Goal: Task Accomplishment & Management: Complete application form

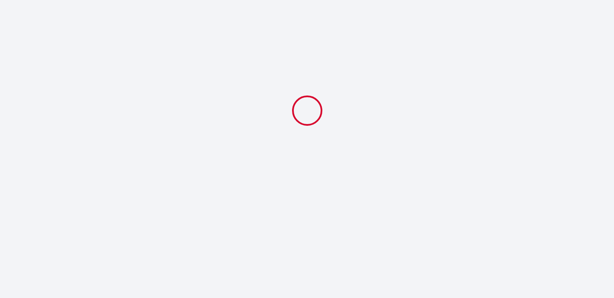
select select
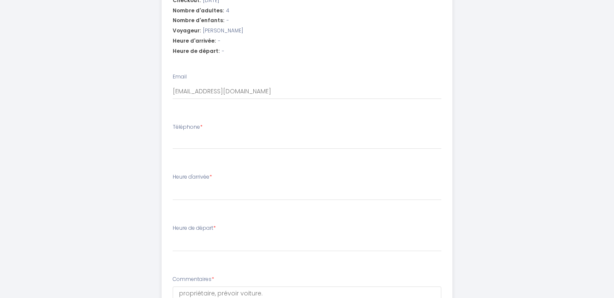
scroll to position [298, 0]
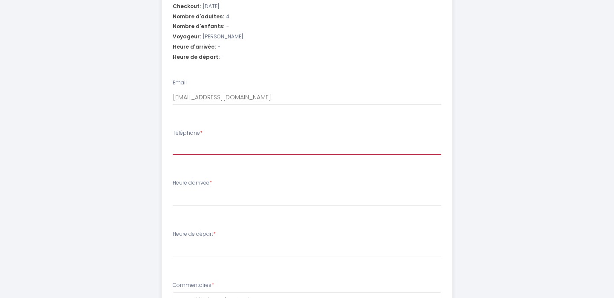
click at [191, 151] on input "Téléphone *" at bounding box center [307, 147] width 269 height 15
type input "0648773239"
select select
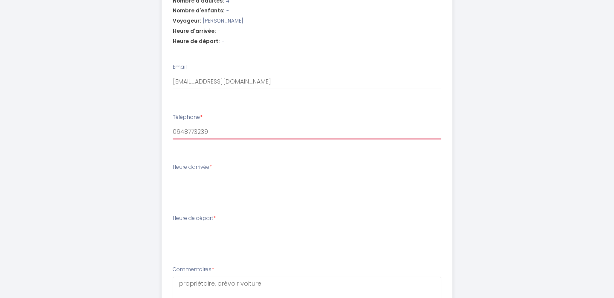
scroll to position [317, 0]
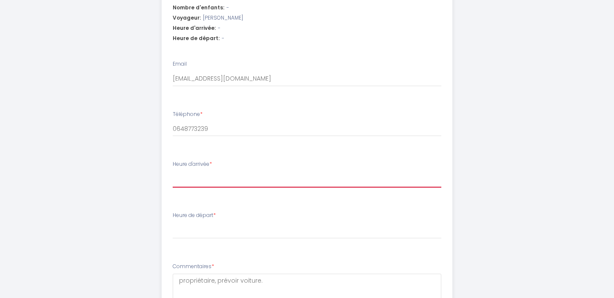
click at [213, 180] on select "16:00 16:30 17:00 17:30 18:00 18:30 19:00 19:30 20:00 20:30 21:00" at bounding box center [307, 179] width 269 height 16
click at [210, 184] on select "16:00 16:30 17:00 17:30 18:00 18:30 19:00 19:30 20:00 20:30 21:00" at bounding box center [307, 179] width 269 height 16
select select "16:00"
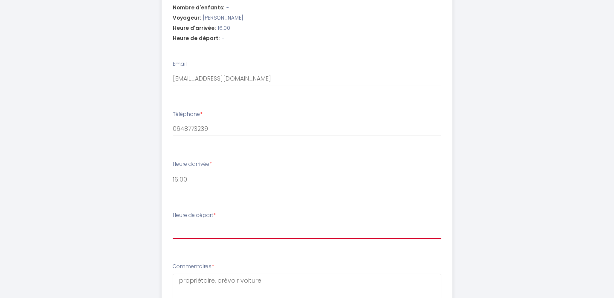
click at [201, 223] on select "00:00 00:30 01:00 01:30 02:00 02:30 03:00 03:30 04:00 04:30 05:00 05:30 06:00 0…" at bounding box center [307, 230] width 269 height 16
select select "09:00"
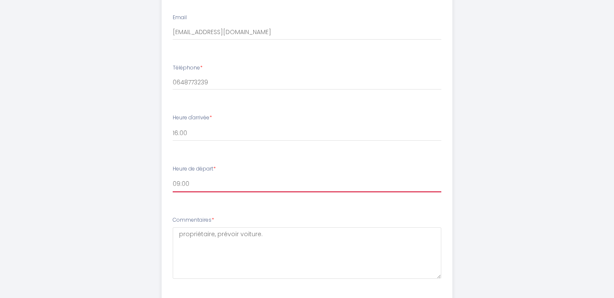
scroll to position [367, 0]
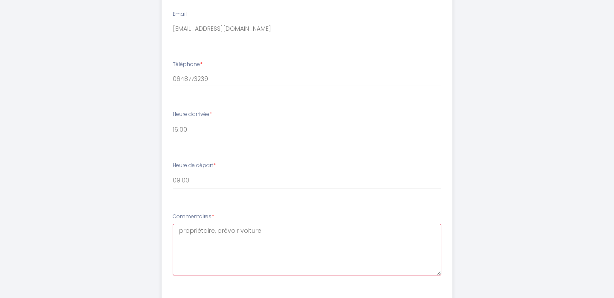
click at [215, 237] on textarea "propriétaire, prévoir voiture." at bounding box center [307, 250] width 269 height 52
drag, startPoint x: 266, startPoint y: 231, endPoint x: 167, endPoint y: 227, distance: 98.5
click at [167, 227] on li "Commentaires * propriétaire, prévoir voiture." at bounding box center [307, 248] width 290 height 81
drag, startPoint x: 319, startPoint y: 231, endPoint x: 290, endPoint y: 232, distance: 28.6
click at [290, 232] on textarea "bonjour [PERSON_NAME], comme d'habitude, si tu peux laisser la voiture sur le p…" at bounding box center [307, 250] width 269 height 52
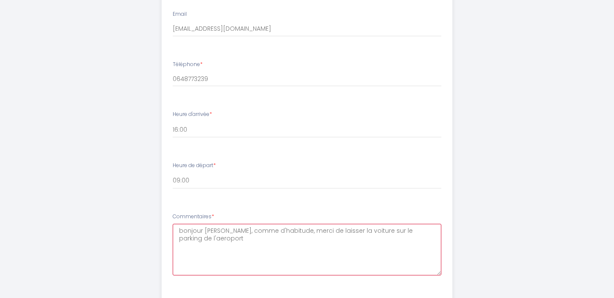
click at [197, 239] on textarea "bonjour [PERSON_NAME], comme d'habitude, merci de laisser la voiture sur le par…" at bounding box center [307, 250] width 269 height 52
click at [214, 237] on textarea "bonjour [PERSON_NAME], comme d'habitude, merci de laisser la voiture sur le par…" at bounding box center [307, 250] width 269 height 52
drag, startPoint x: 289, startPoint y: 232, endPoint x: 431, endPoint y: 245, distance: 142.1
click at [431, 246] on textarea "bonjour [PERSON_NAME], comme d'habitude, merci de laisser la voiture sur le par…" at bounding box center [307, 250] width 269 height 52
click at [381, 234] on textarea "bonjour [PERSON_NAME], comme d'habitude, je veux bien récupérer la voir-" at bounding box center [307, 250] width 269 height 52
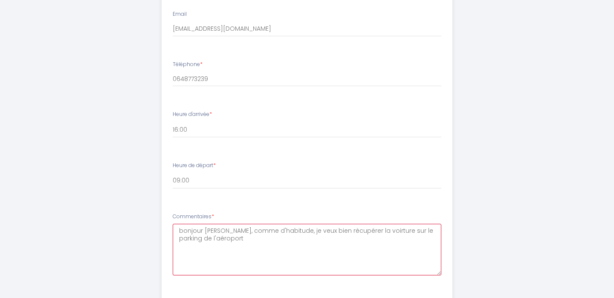
click at [376, 232] on textarea "bonjour [PERSON_NAME], comme d'habitude, je veux bien récupérer la voirture sur…" at bounding box center [307, 250] width 269 height 52
click at [378, 266] on textarea "bonjour [PERSON_NAME], comme d'habitude, je veux bien récupérer la voiture sur …" at bounding box center [307, 250] width 269 height 52
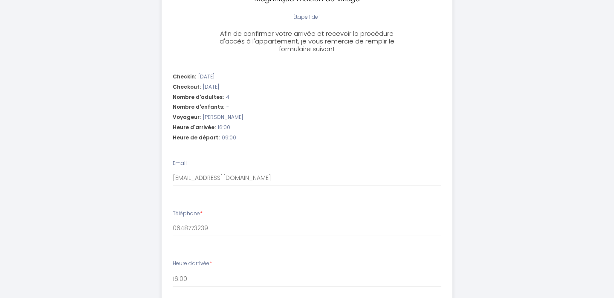
scroll to position [418, 0]
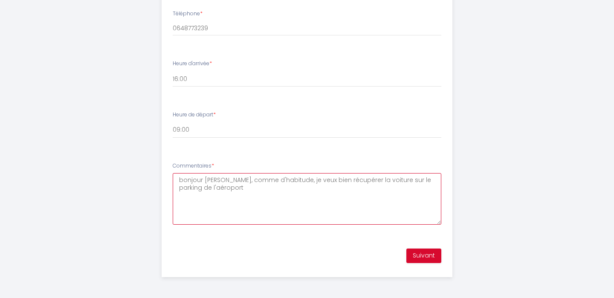
type textarea "bonjour [PERSON_NAME], comme d'habitude, je veux bien récupérer la voiture sur …"
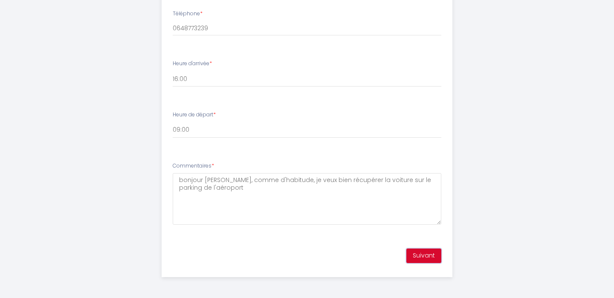
click at [427, 252] on button "Suivant" at bounding box center [423, 255] width 35 height 14
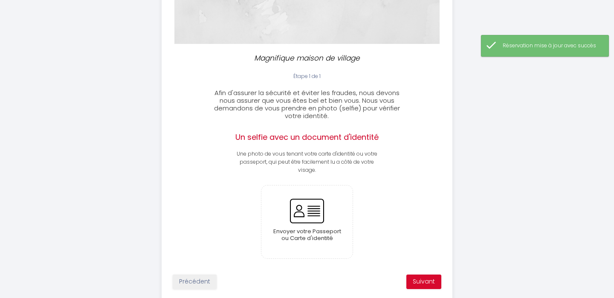
scroll to position [185, 0]
